Goal: Find specific page/section: Find specific page/section

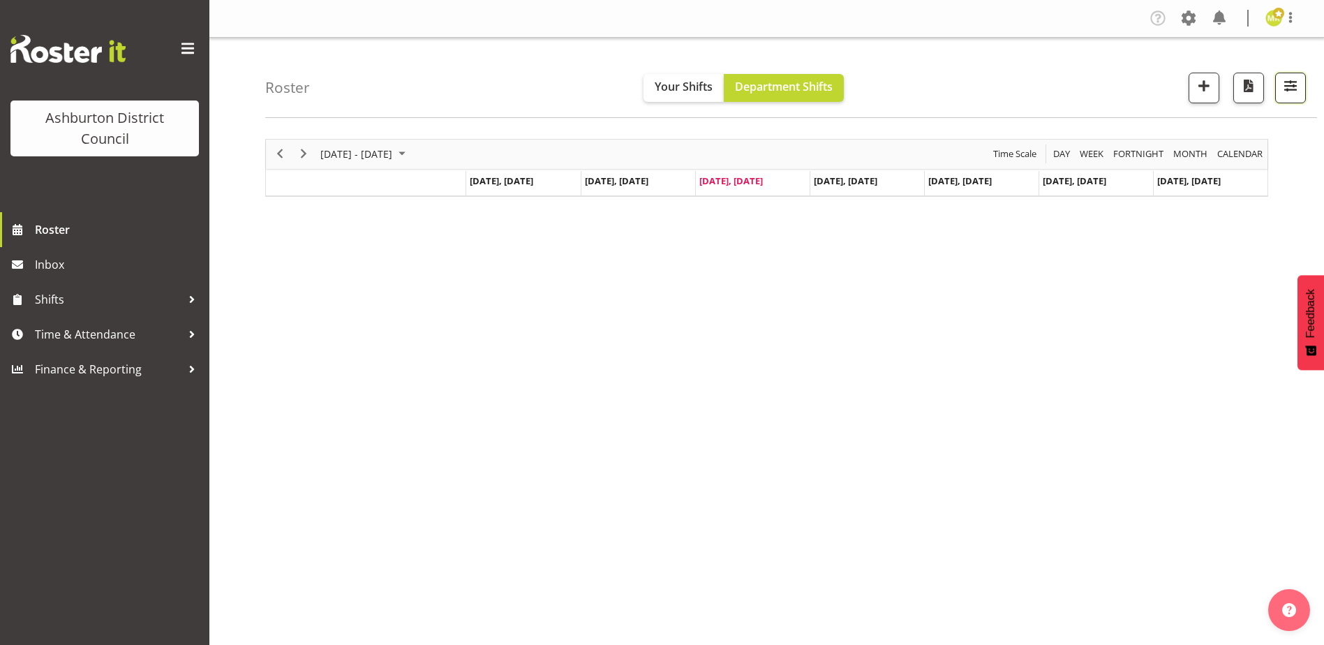
click at [1290, 93] on span "button" at bounding box center [1290, 86] width 18 height 18
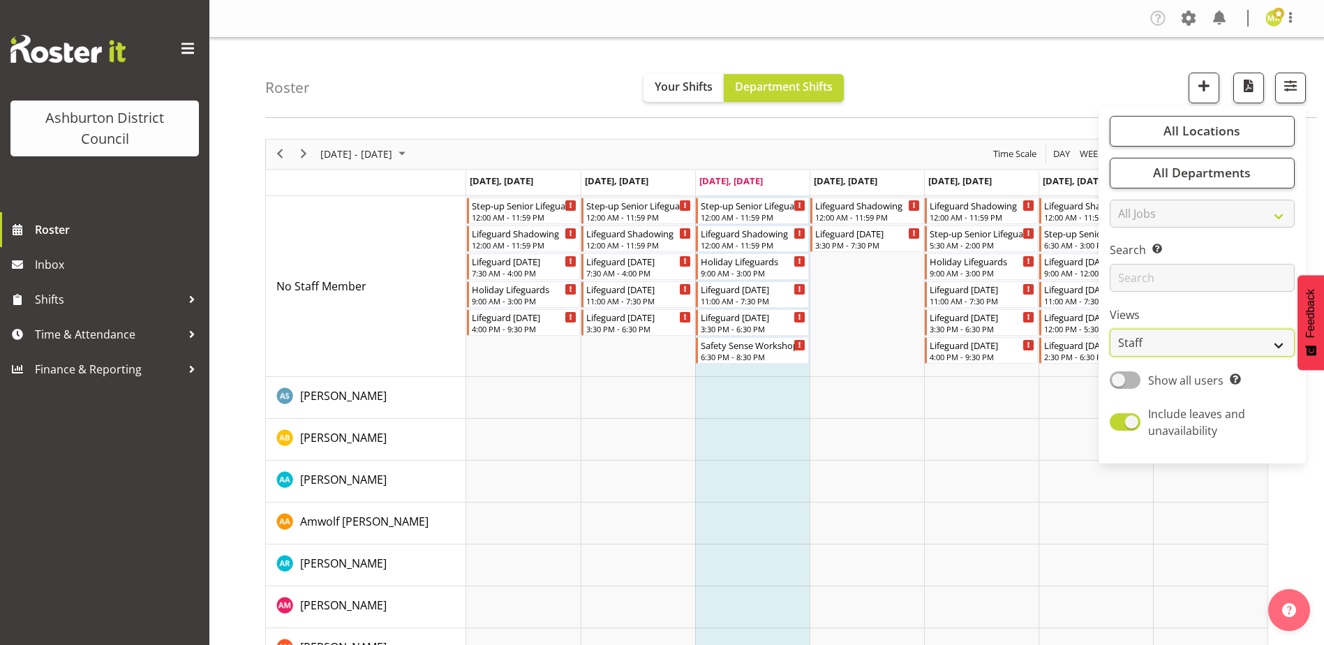
click at [1211, 354] on select "Staff Role Shift - Horizontal Shift - Vertical Staff - Location" at bounding box center [1202, 343] width 185 height 28
select select "shift"
click at [1110, 329] on select "Staff Role Shift - Horizontal Shift - Vertical Staff - Location" at bounding box center [1202, 343] width 185 height 28
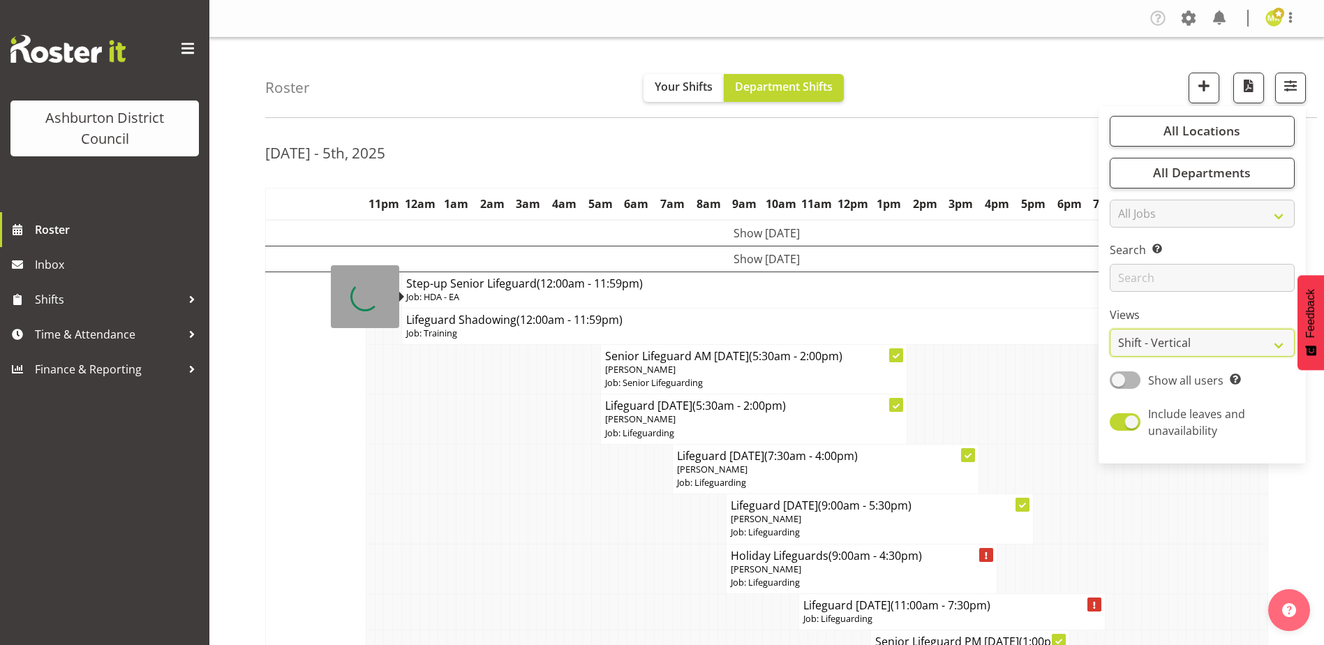
scroll to position [564, 0]
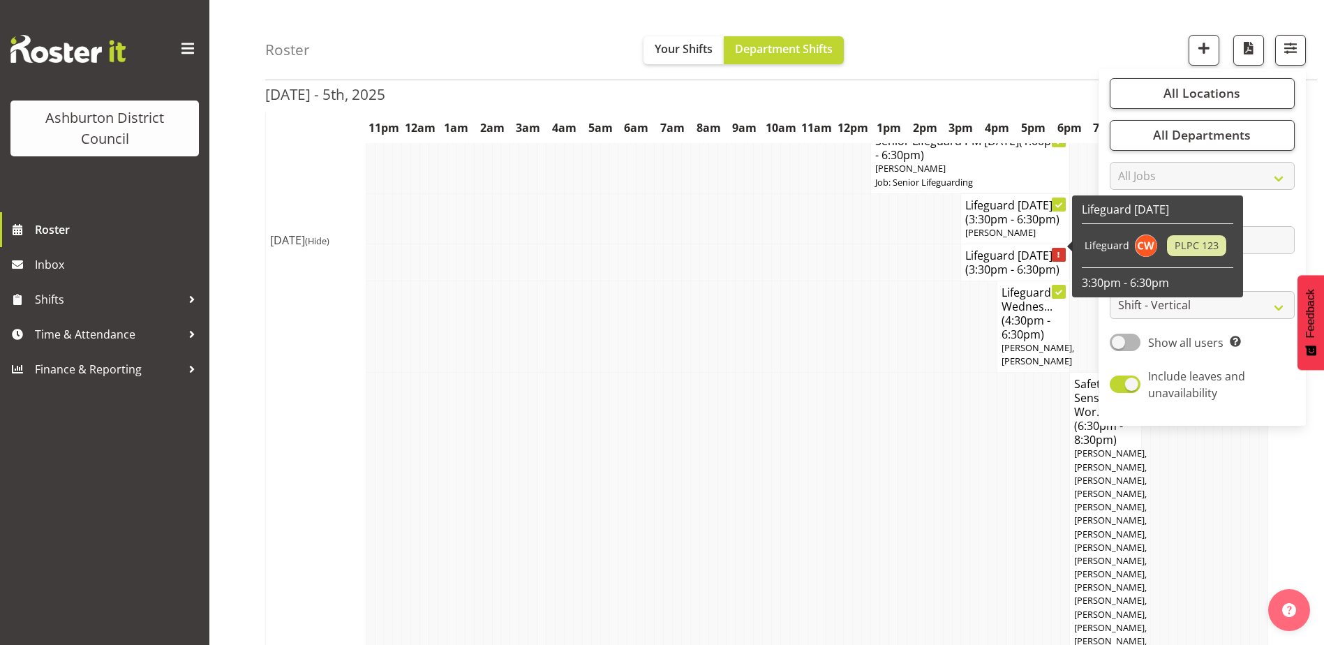
click at [327, 246] on td "[DATE] (Hide)" at bounding box center [316, 240] width 100 height 1065
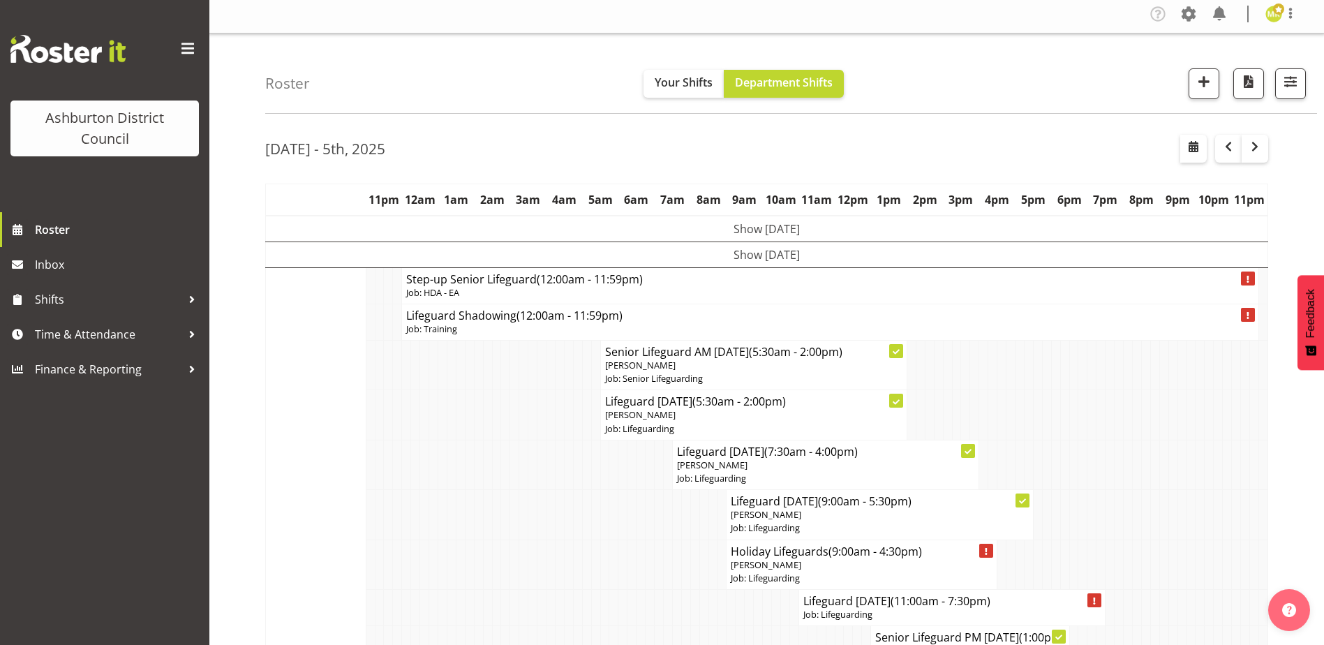
scroll to position [0, 0]
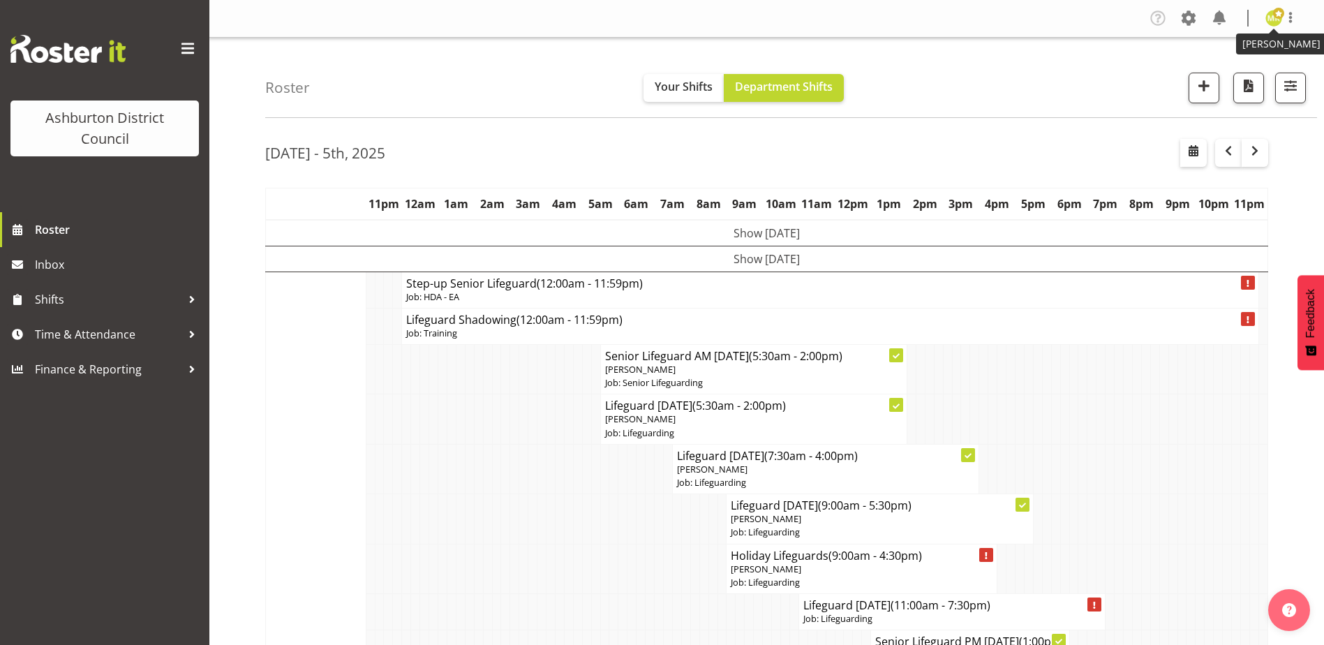
click at [1272, 25] on img at bounding box center [1273, 18] width 17 height 17
click at [1227, 77] on link "Log Out" at bounding box center [1232, 73] width 134 height 25
